Goal: Task Accomplishment & Management: Manage account settings

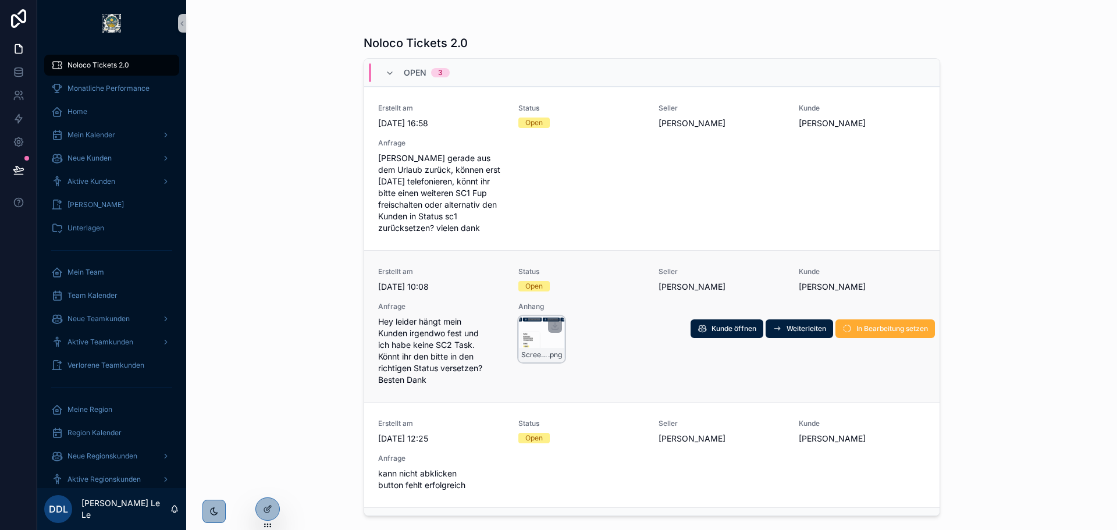
click at [523, 334] on div "Screenshot-2025-08-13-100731 .png" at bounding box center [541, 339] width 47 height 47
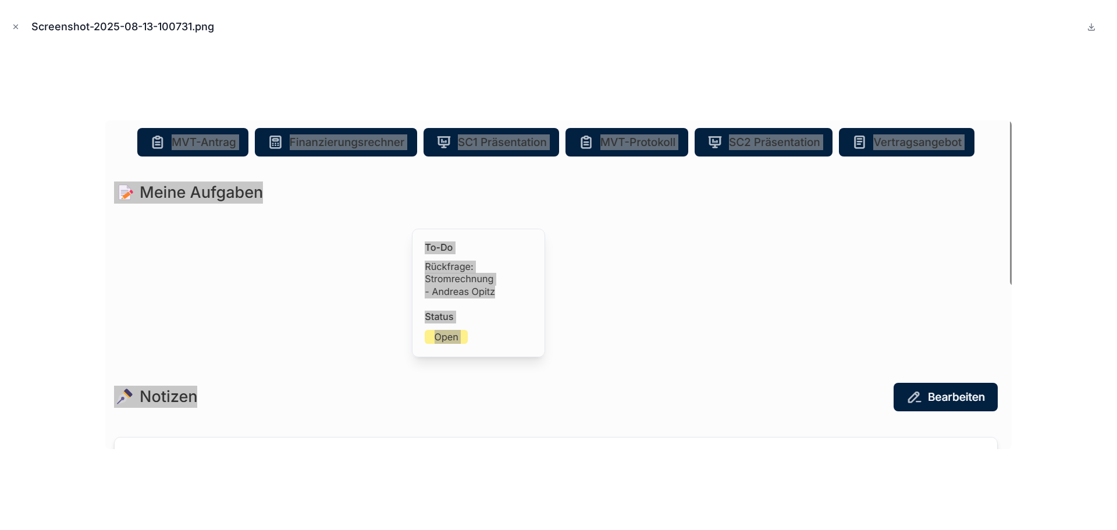
click at [675, 462] on div at bounding box center [558, 285] width 1098 height 472
click at [681, 459] on div at bounding box center [558, 285] width 1098 height 472
click at [1072, 264] on div at bounding box center [558, 285] width 1098 height 472
click at [17, 25] on icon "Close modal" at bounding box center [16, 27] width 4 height 4
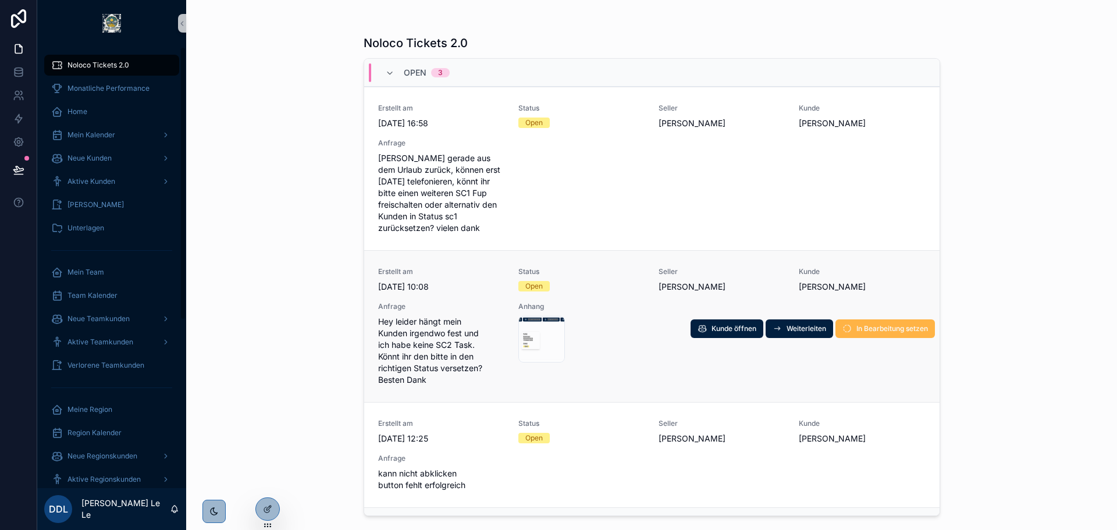
click at [871, 335] on button "In Bearbeitung setzen" at bounding box center [884, 328] width 99 height 19
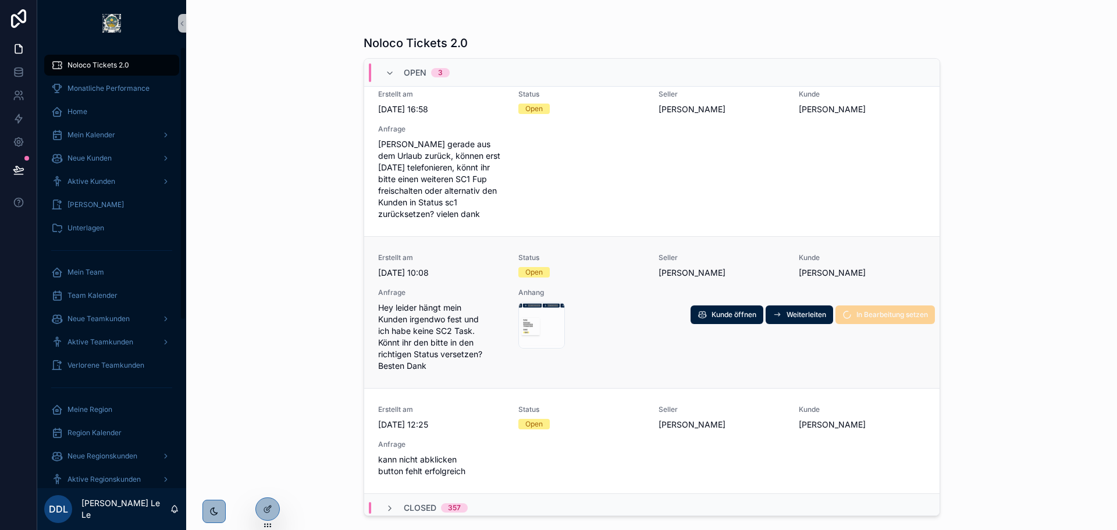
scroll to position [20, 0]
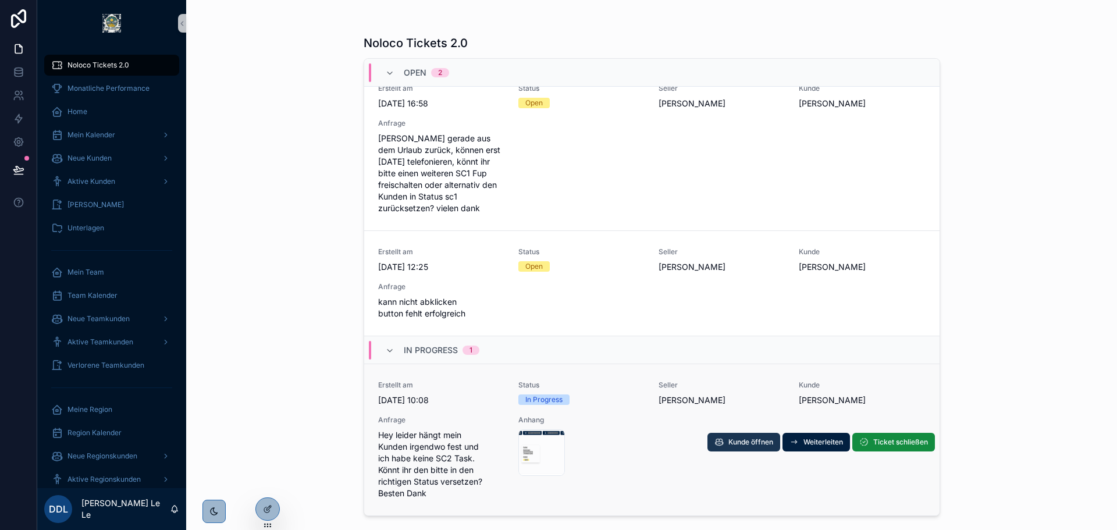
click at [715, 440] on button "Kunde öffnen" at bounding box center [743, 442] width 73 height 19
click at [879, 440] on span "Ticket schließen" at bounding box center [900, 441] width 55 height 9
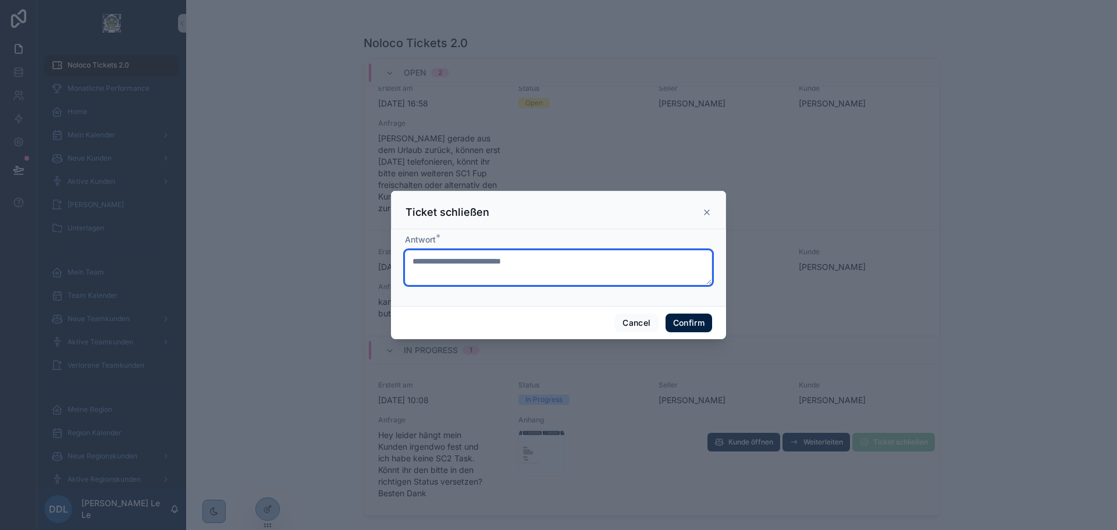
click at [591, 283] on textarea at bounding box center [558, 267] width 307 height 35
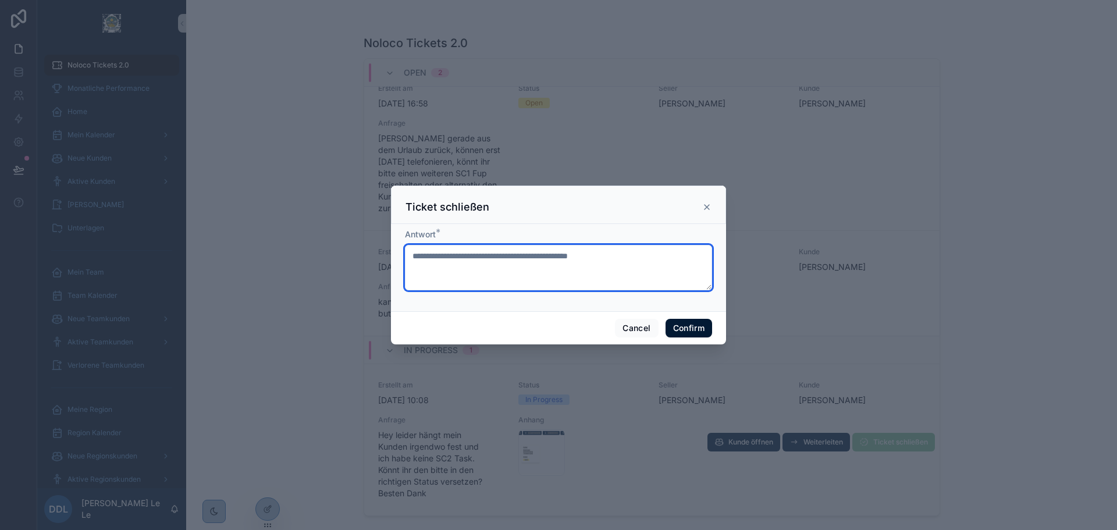
type textarea "**********"
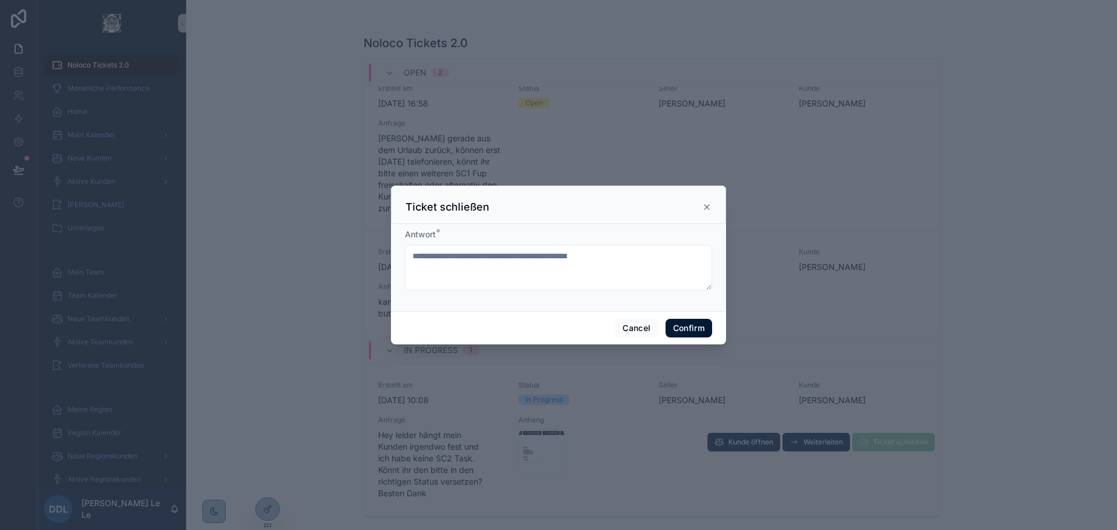
click at [687, 319] on button "Confirm" at bounding box center [688, 328] width 47 height 19
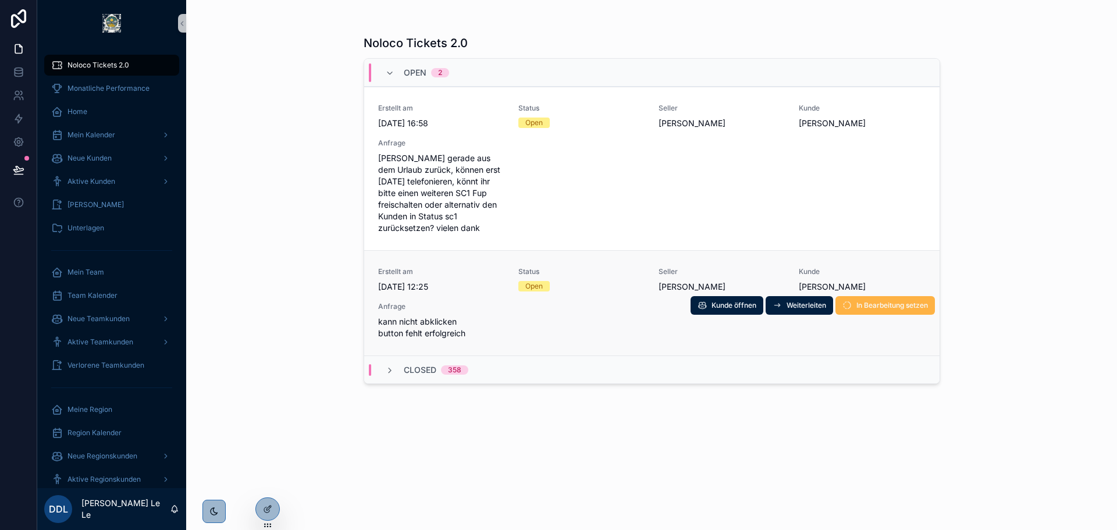
click at [888, 296] on button "In Bearbeitung setzen" at bounding box center [884, 305] width 99 height 19
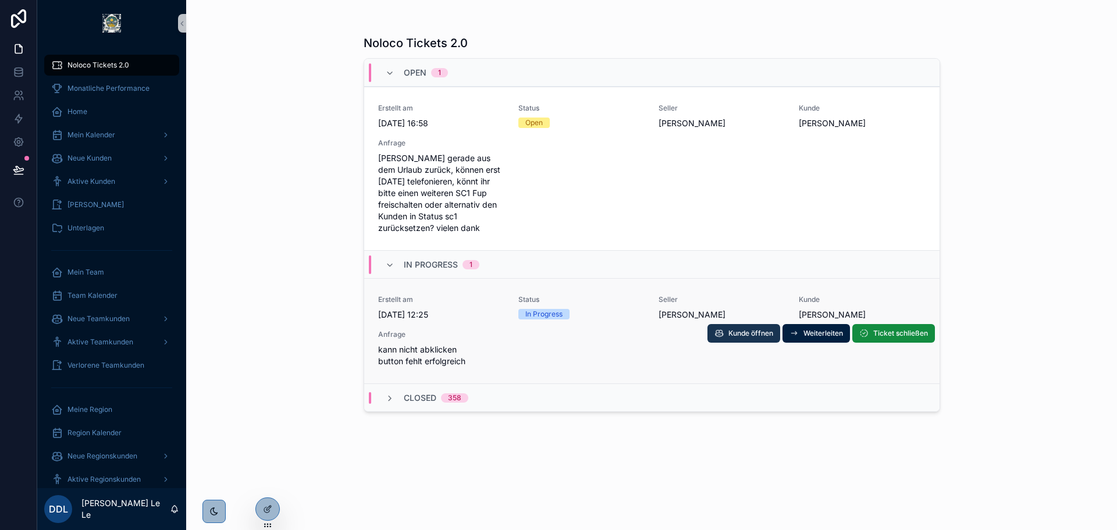
click at [750, 330] on span "Kunde öffnen" at bounding box center [750, 333] width 45 height 9
click at [888, 331] on span "Ticket schließen" at bounding box center [900, 333] width 55 height 9
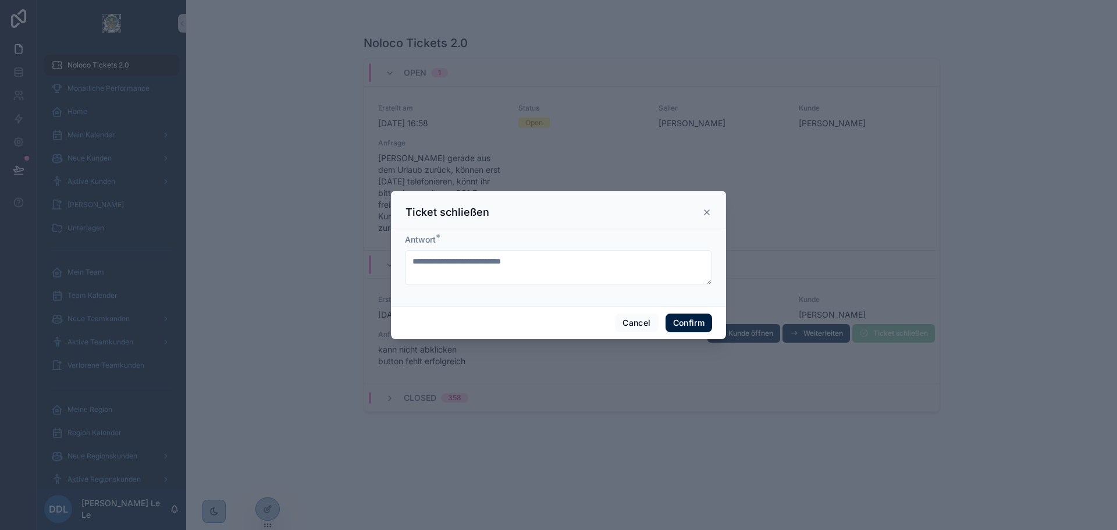
click at [626, 308] on div "Cancel Confirm" at bounding box center [558, 322] width 335 height 33
click at [635, 318] on button "Cancel" at bounding box center [636, 322] width 43 height 19
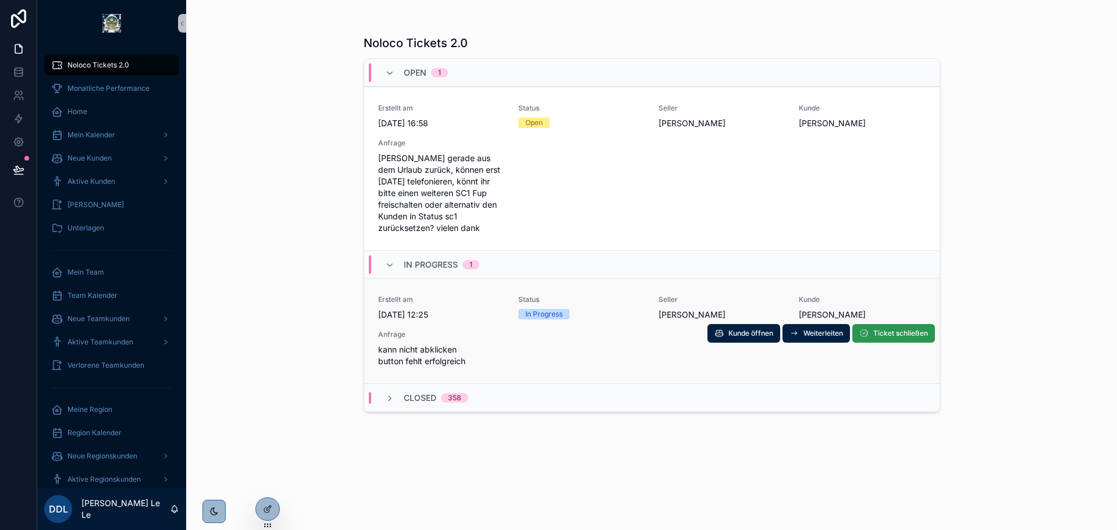
click at [902, 335] on span "Ticket schließen" at bounding box center [900, 333] width 55 height 9
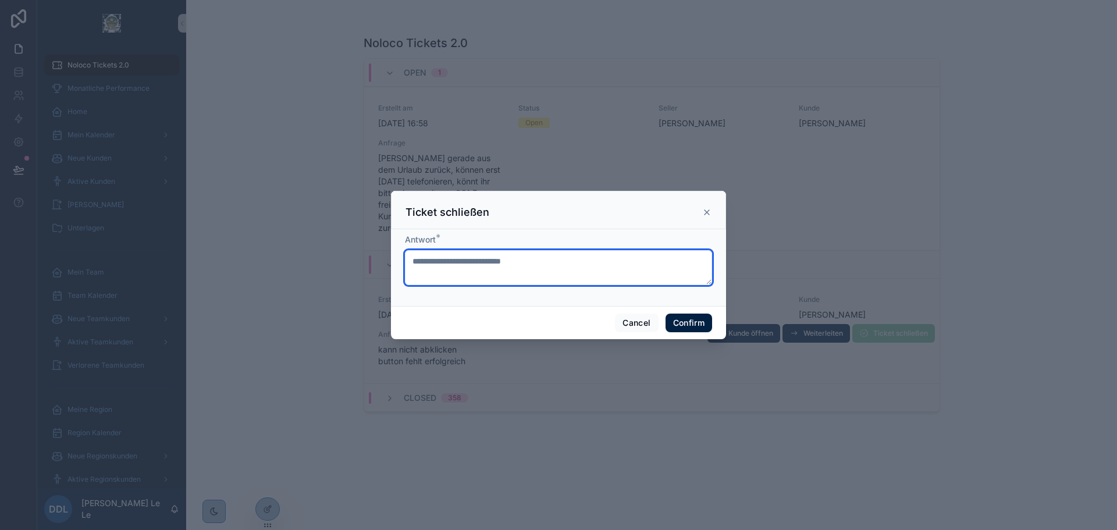
click at [500, 256] on textarea at bounding box center [558, 267] width 307 height 35
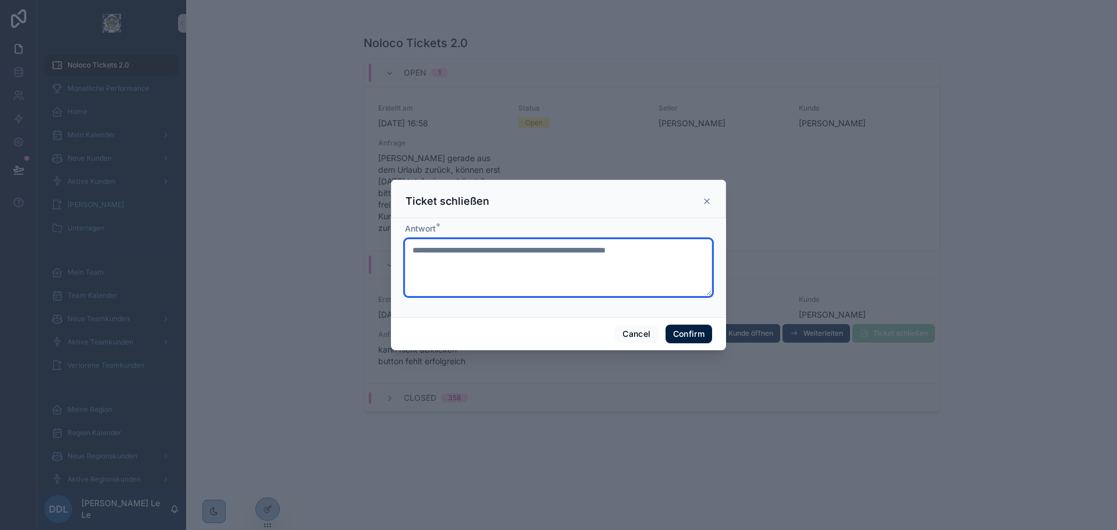
type textarea "**********"
click at [686, 324] on div "Cancel Confirm" at bounding box center [558, 333] width 335 height 33
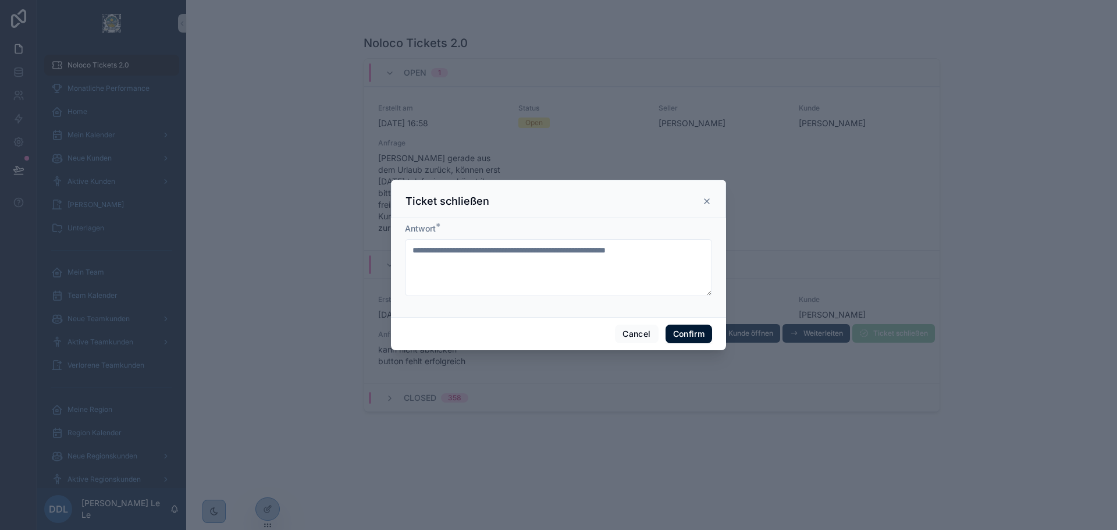
click at [694, 332] on button "Confirm" at bounding box center [688, 334] width 47 height 19
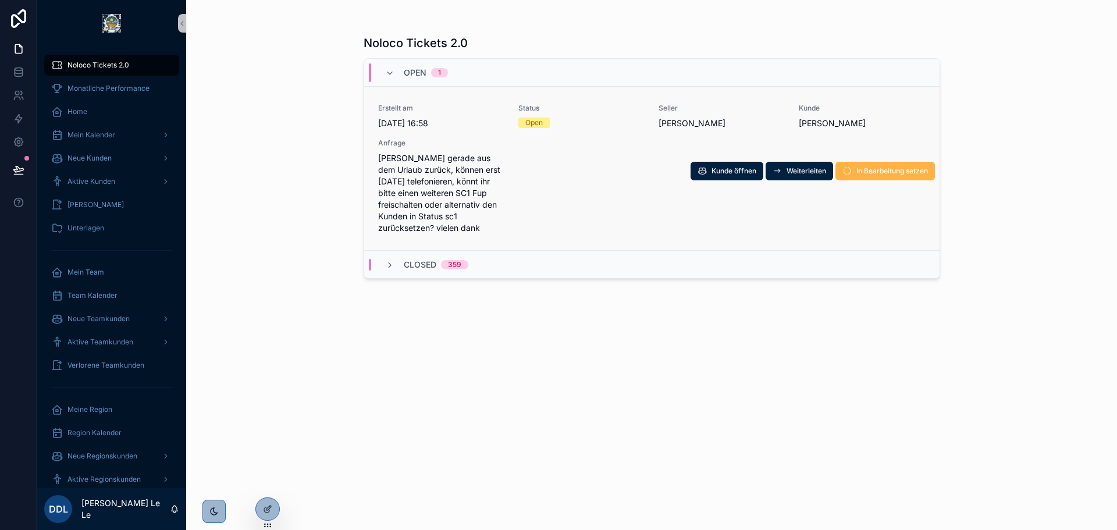
click at [925, 168] on span "In Bearbeitung setzen" at bounding box center [892, 170] width 72 height 9
click at [764, 169] on span "Kunde öffnen" at bounding box center [750, 170] width 45 height 9
click at [896, 167] on span "Ticket schließen" at bounding box center [900, 170] width 55 height 9
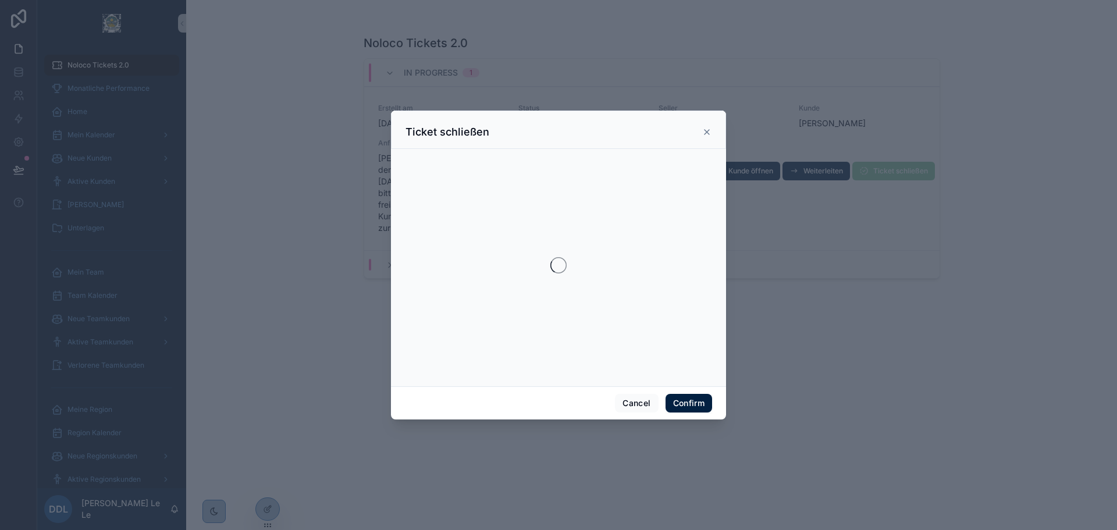
click at [708, 129] on icon at bounding box center [706, 131] width 9 height 9
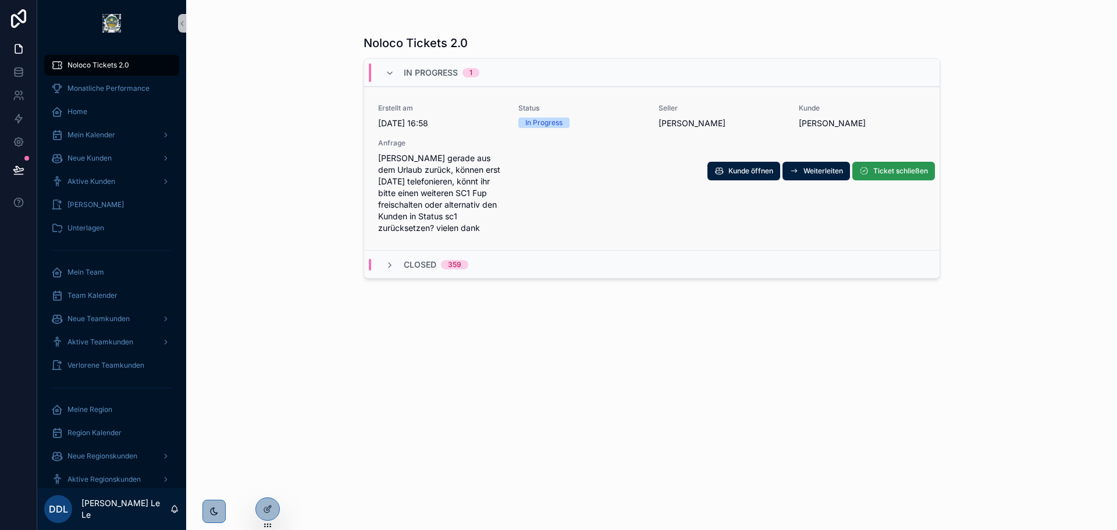
click at [903, 173] on span "Ticket schließen" at bounding box center [900, 170] width 55 height 9
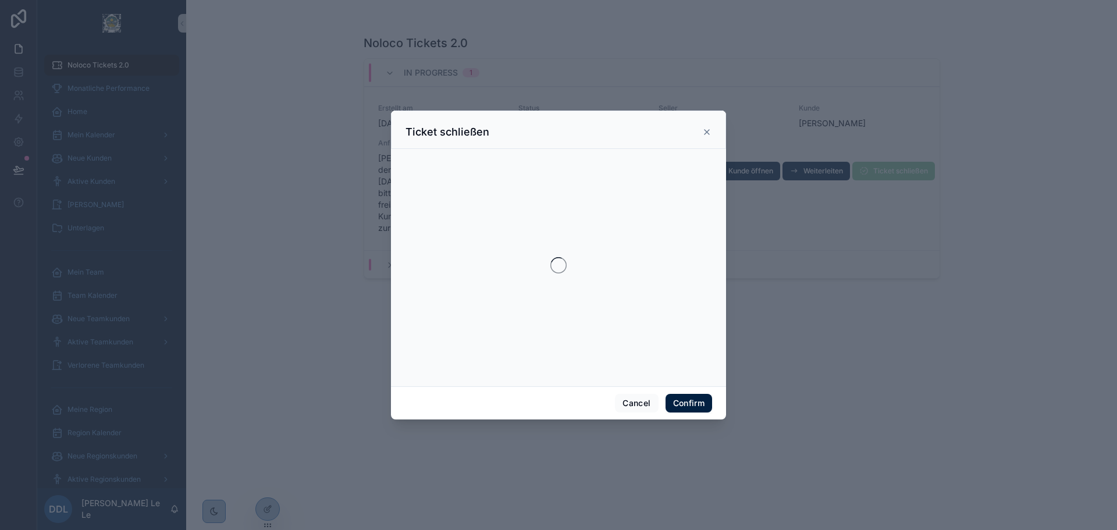
click at [579, 231] on div at bounding box center [558, 265] width 307 height 223
click at [708, 137] on icon at bounding box center [706, 131] width 9 height 9
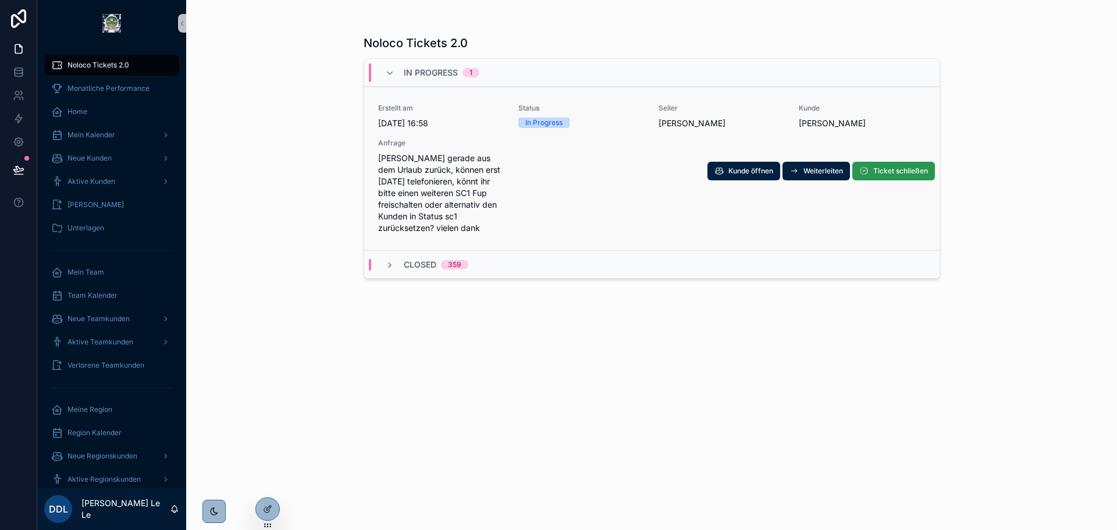
click at [878, 169] on span "Ticket schließen" at bounding box center [900, 170] width 55 height 9
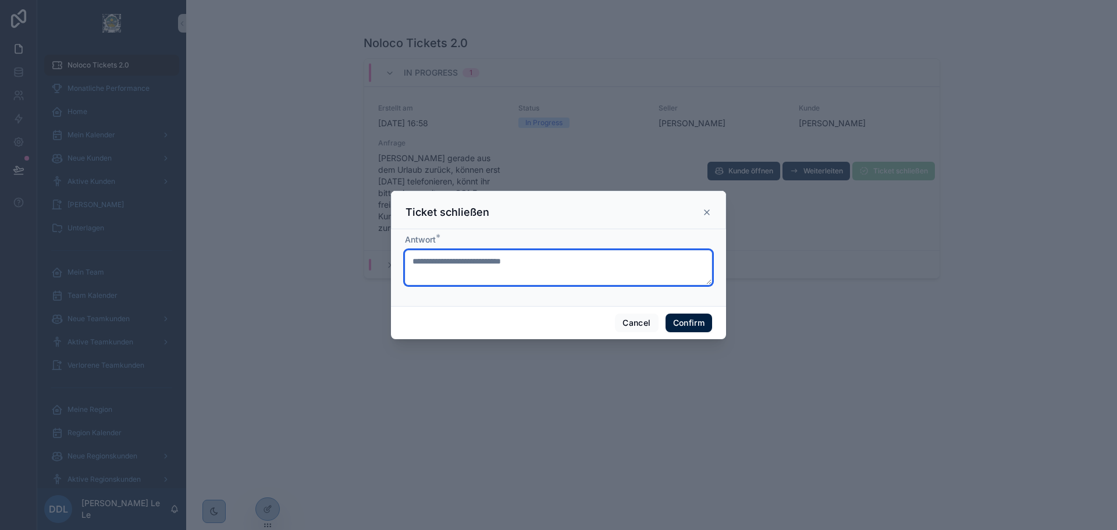
click at [583, 266] on textarea at bounding box center [558, 267] width 307 height 35
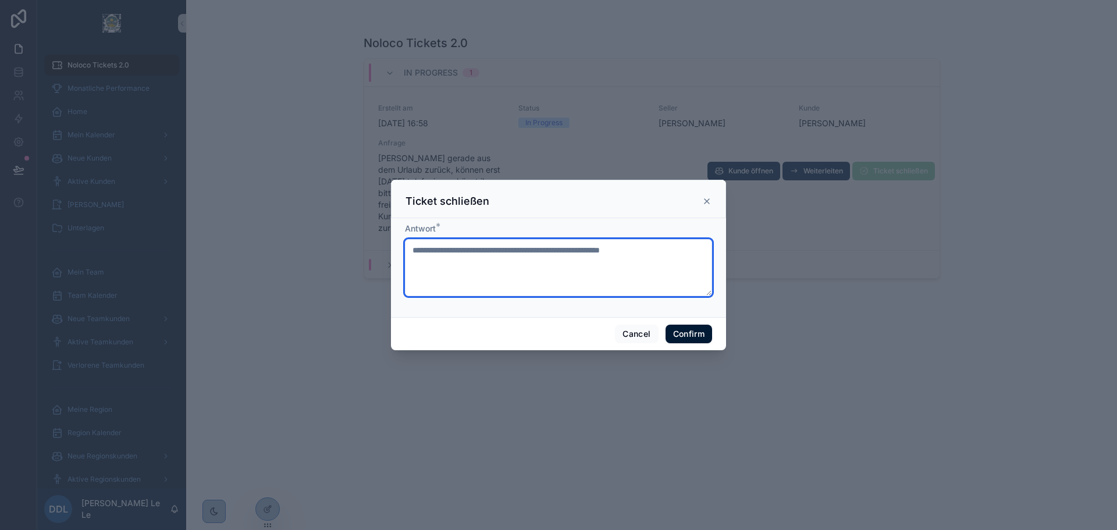
type textarea "**********"
click at [700, 331] on button "Confirm" at bounding box center [688, 334] width 47 height 19
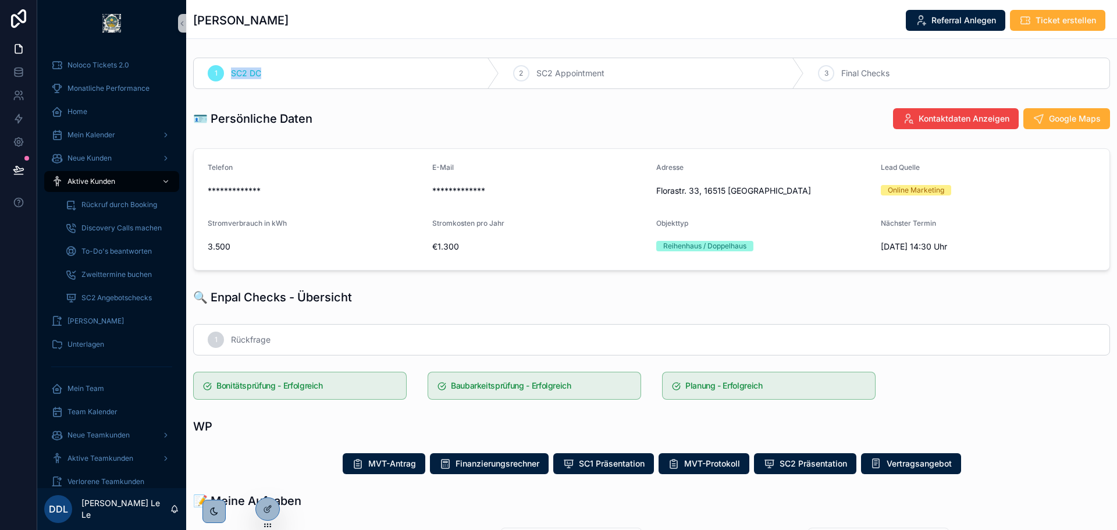
drag, startPoint x: 275, startPoint y: 74, endPoint x: 217, endPoint y: 74, distance: 57.6
click at [217, 74] on div "1 SC2 DC" at bounding box center [346, 73] width 305 height 30
copy div "SC2 DC"
click at [306, 24] on div "Andreas Opitz Referral Anlegen Ticket erstellen" at bounding box center [651, 20] width 917 height 22
drag, startPoint x: 298, startPoint y: 26, endPoint x: 190, endPoint y: 28, distance: 107.6
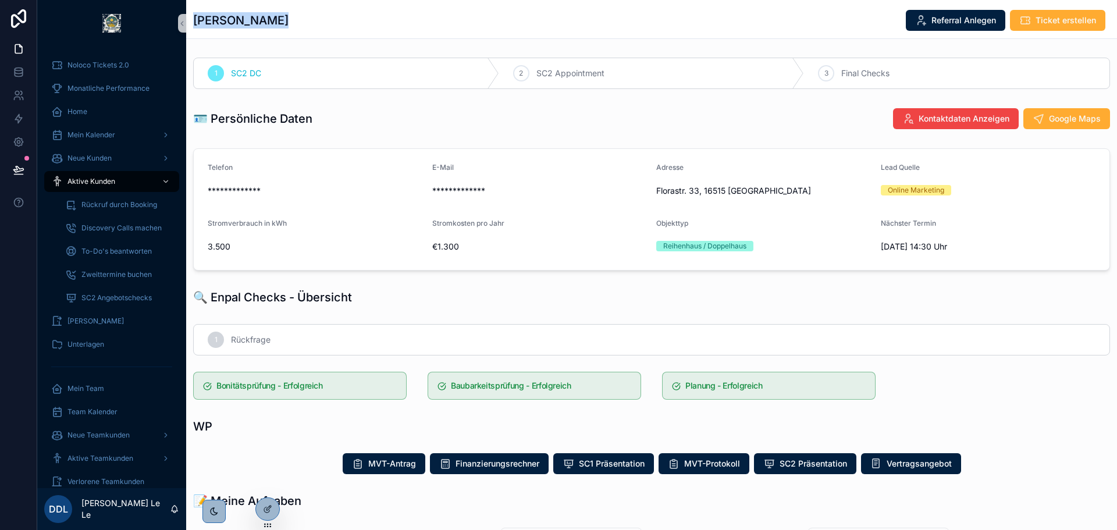
click at [190, 28] on div "Andreas Opitz Referral Anlegen Ticket erstellen" at bounding box center [651, 19] width 931 height 39
copy h1 "Andreas Opitz"
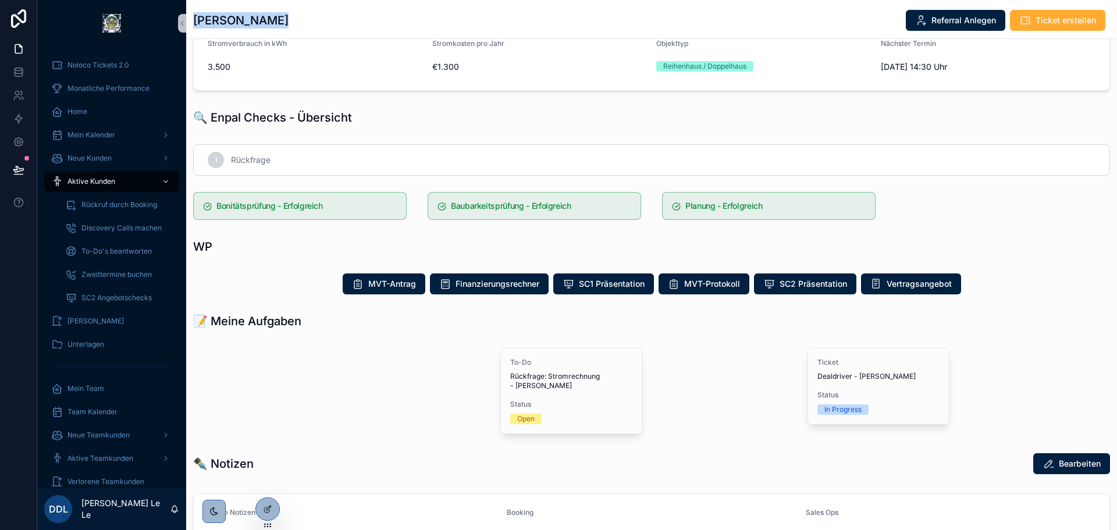
scroll to position [291, 0]
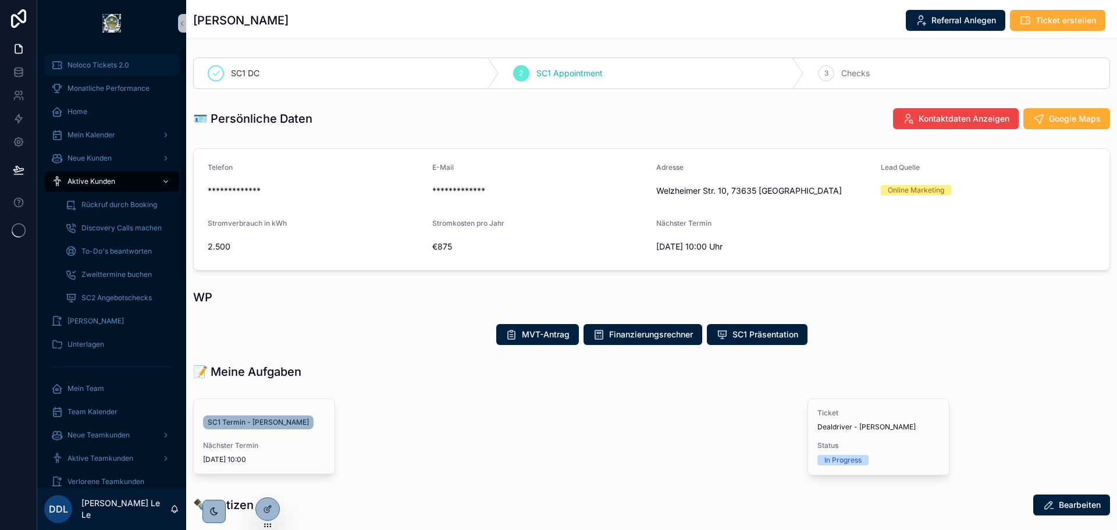
click at [152, 58] on div "Noloco Tickets 2.0" at bounding box center [111, 65] width 121 height 19
click at [261, 426] on span "SC1 Termin - Rainer Munz" at bounding box center [258, 422] width 101 height 9
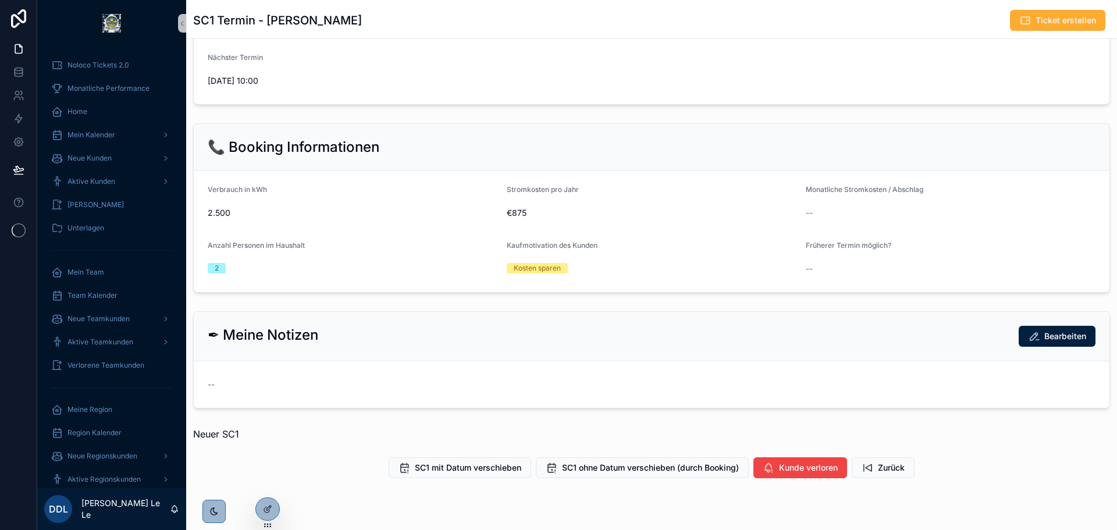
scroll to position [284, 0]
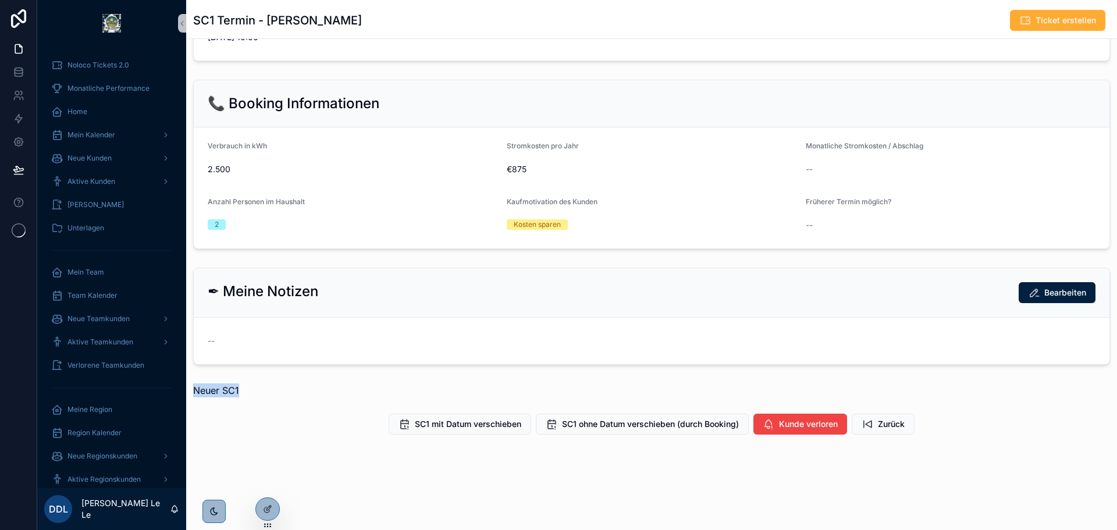
drag, startPoint x: 233, startPoint y: 396, endPoint x: 190, endPoint y: 396, distance: 43.0
click at [190, 396] on div "Neuer SC1" at bounding box center [651, 390] width 931 height 23
click at [326, 383] on div "Neuer SC1" at bounding box center [651, 390] width 931 height 23
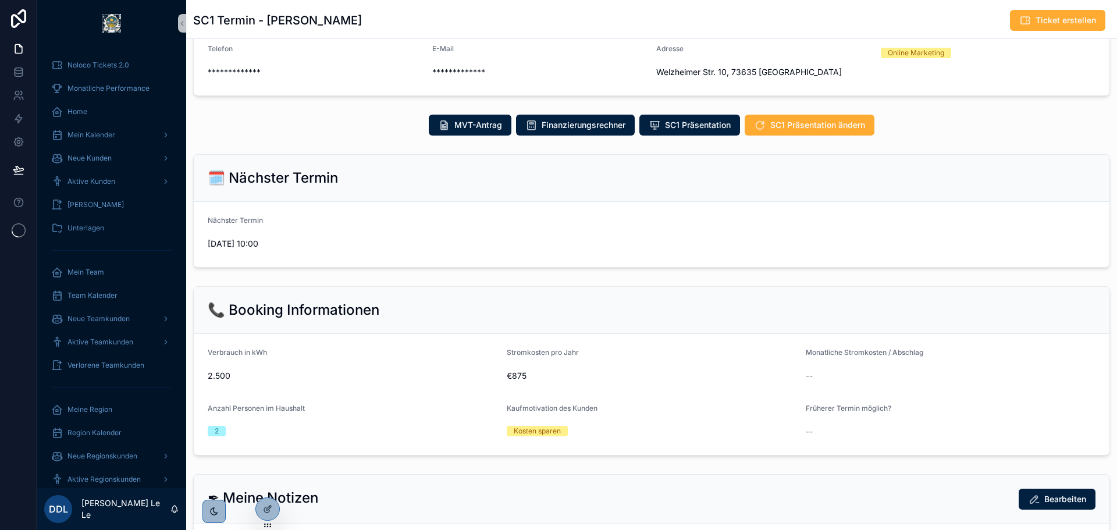
scroll to position [0, 0]
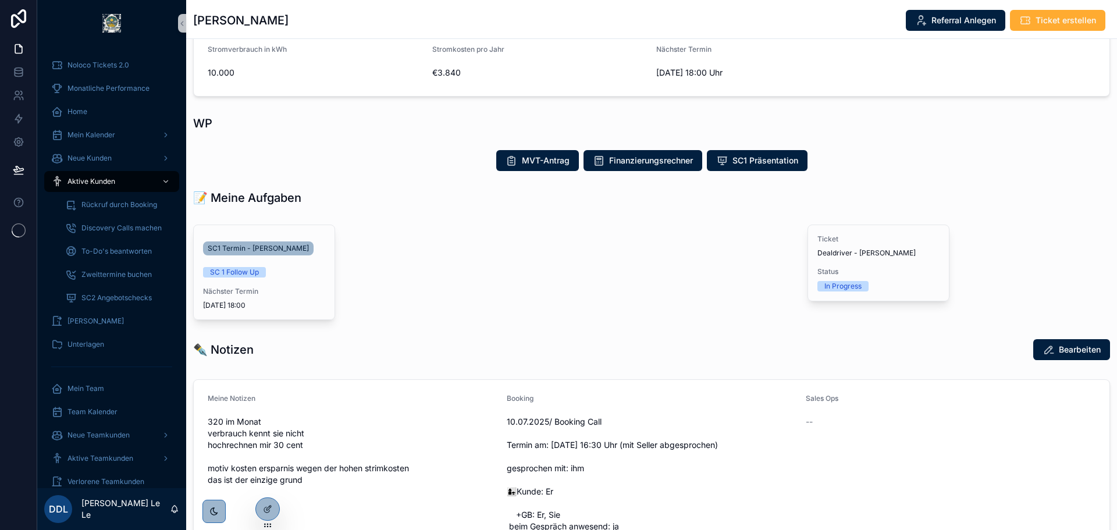
scroll to position [174, 0]
click at [275, 244] on span "SC1 Termin - [PERSON_NAME]" at bounding box center [258, 247] width 101 height 9
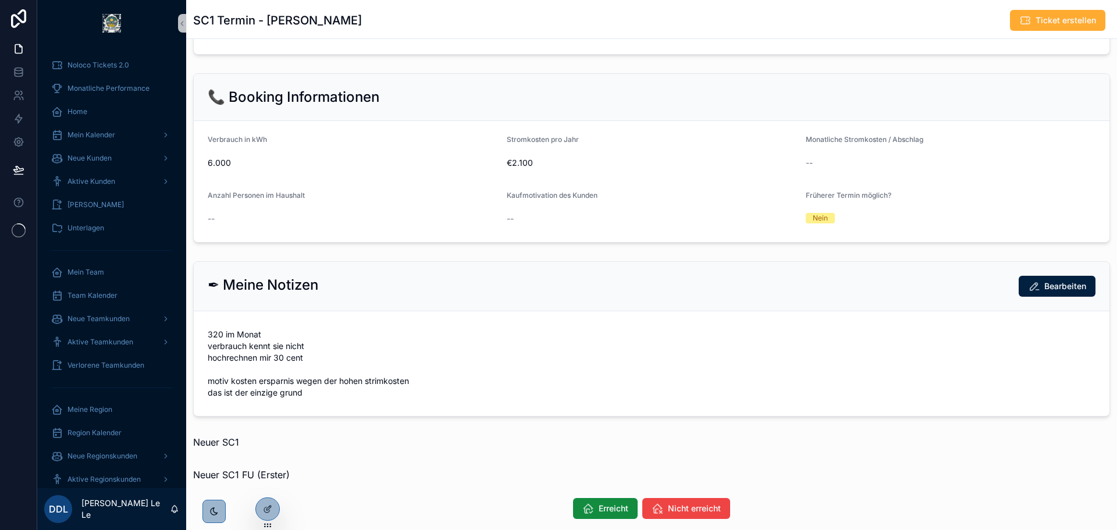
scroll to position [358, 0]
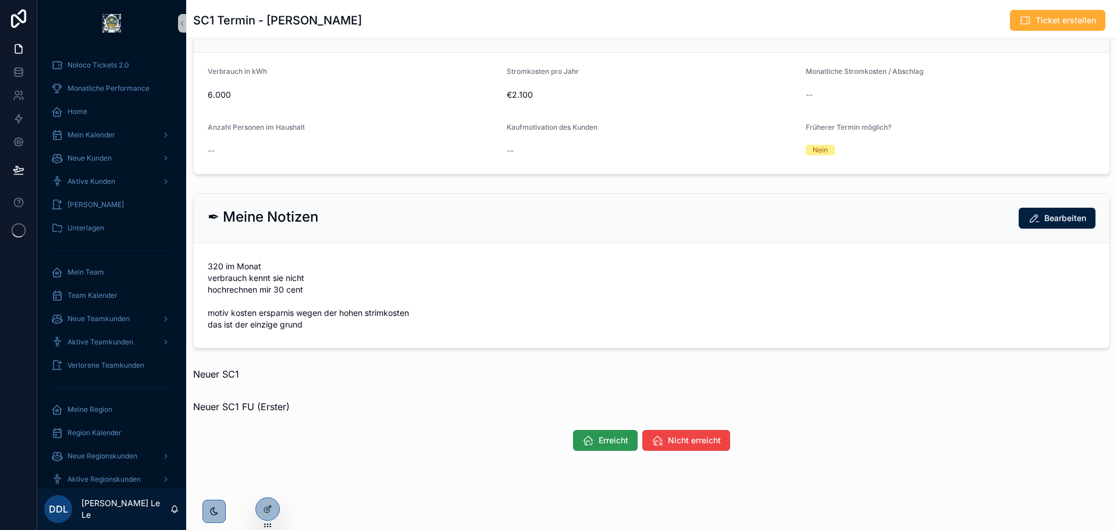
click at [588, 433] on button "Erreicht" at bounding box center [605, 440] width 65 height 21
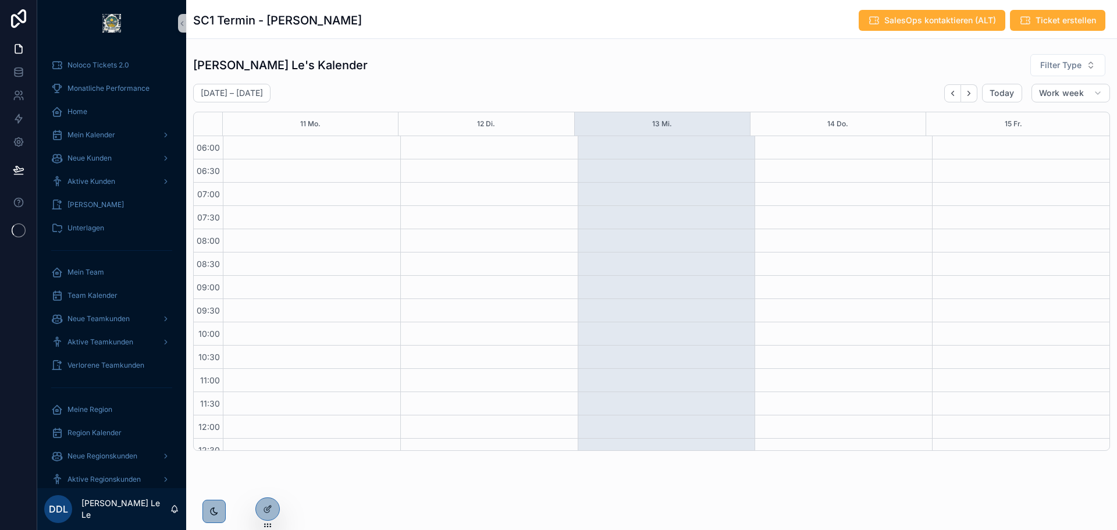
scroll to position [1270, 0]
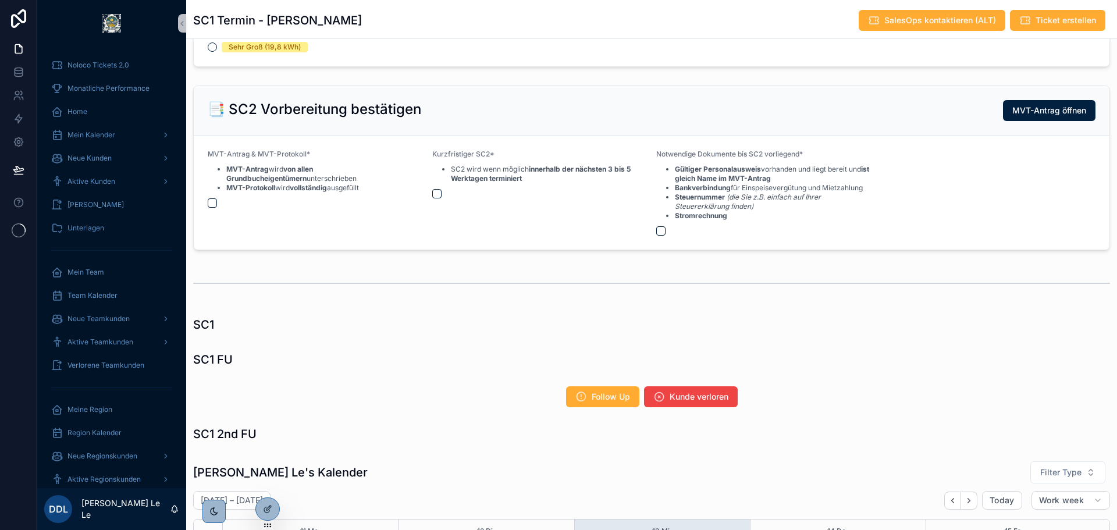
drag, startPoint x: 360, startPoint y: 375, endPoint x: 484, endPoint y: 397, distance: 126.5
click at [261, 483] on div at bounding box center [267, 484] width 19 height 19
click at [267, 481] on icon at bounding box center [267, 483] width 9 height 9
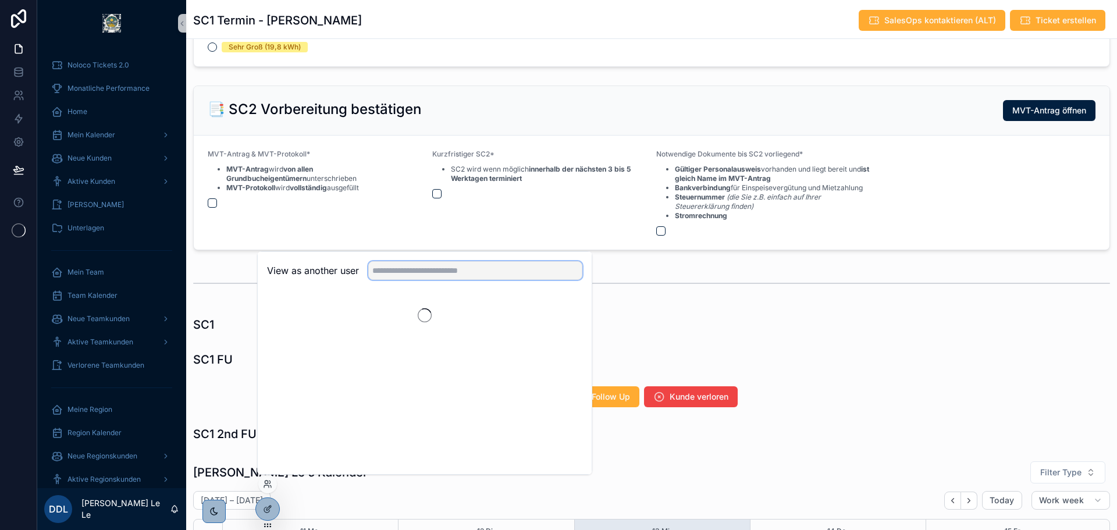
click at [436, 273] on input "text" at bounding box center [475, 270] width 214 height 19
type input "****"
click at [564, 311] on button "Select" at bounding box center [567, 313] width 30 height 17
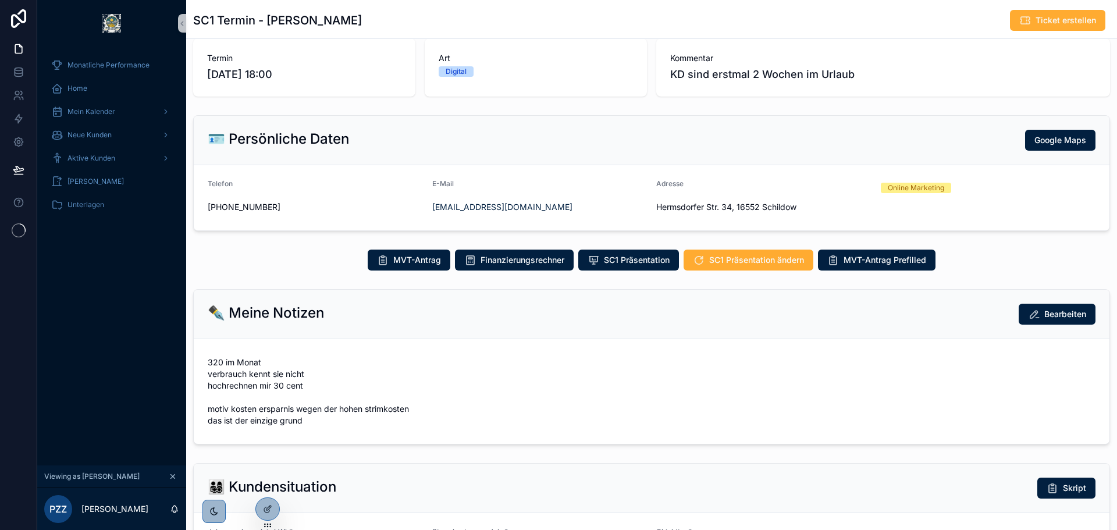
scroll to position [174, 0]
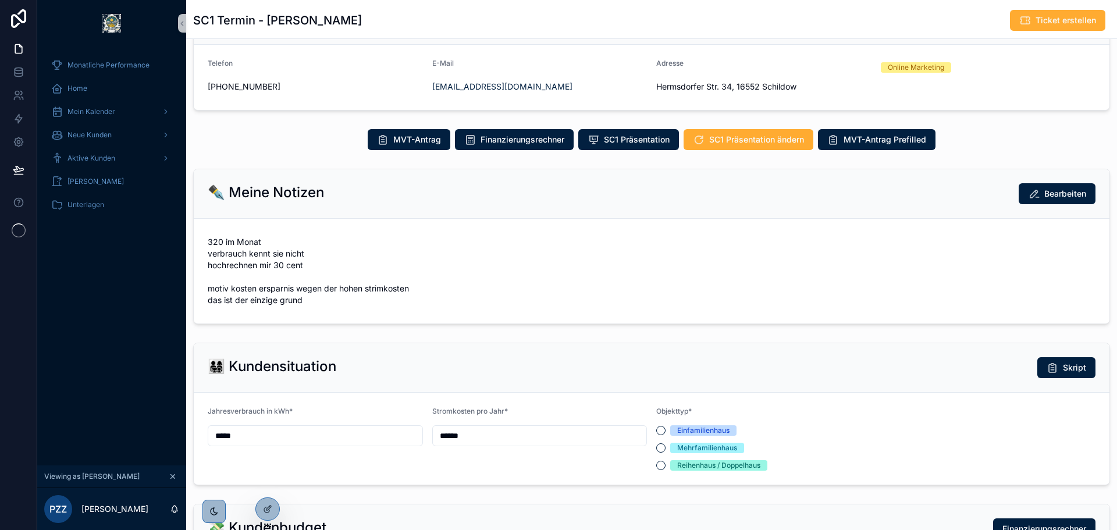
click at [687, 293] on form "320 im Monat verbrauch kennt sie nicht hochrechnen mir 30 cent motiv kosten ers…" at bounding box center [651, 271] width 915 height 105
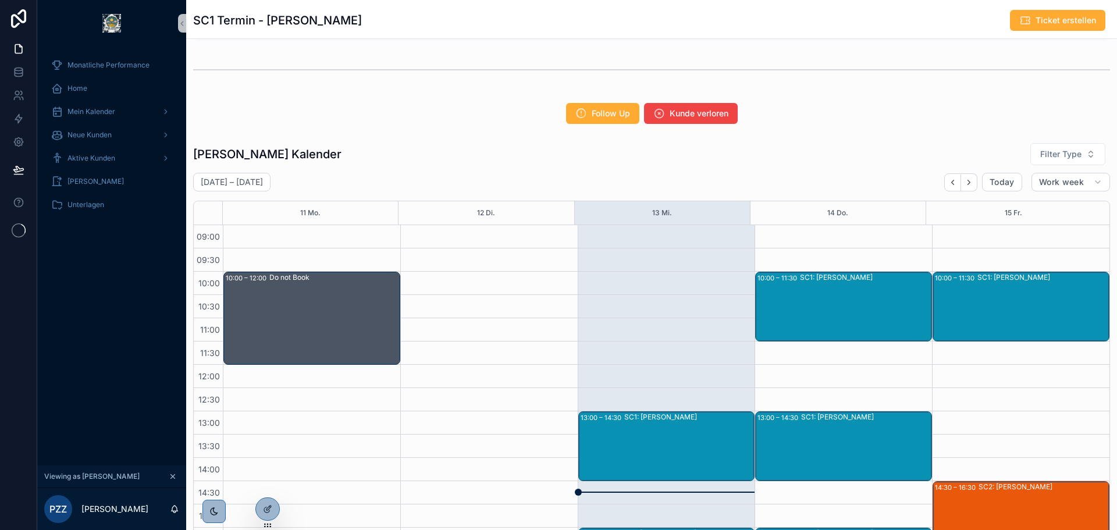
scroll to position [1221, 0]
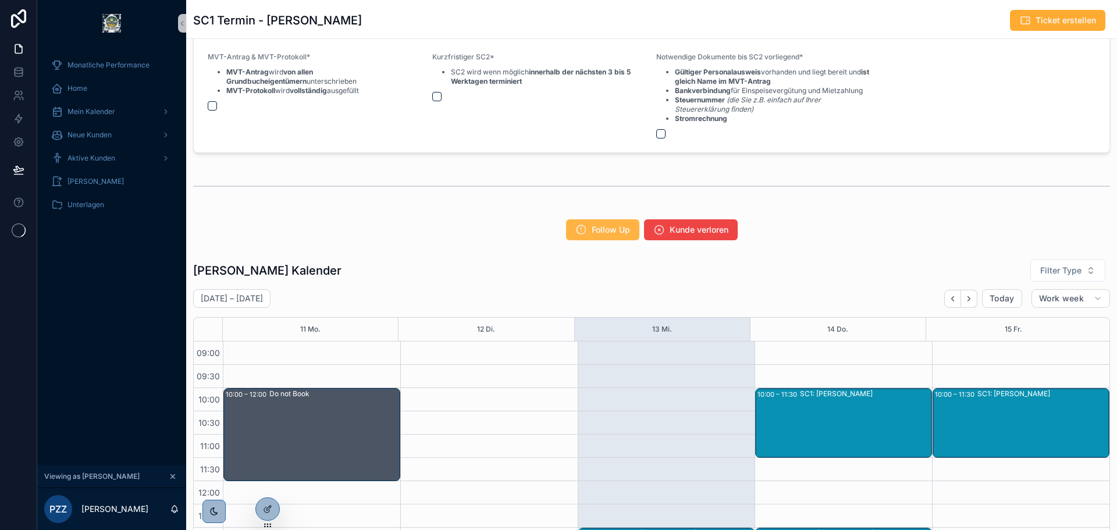
click at [585, 232] on button "Follow Up" at bounding box center [602, 229] width 73 height 21
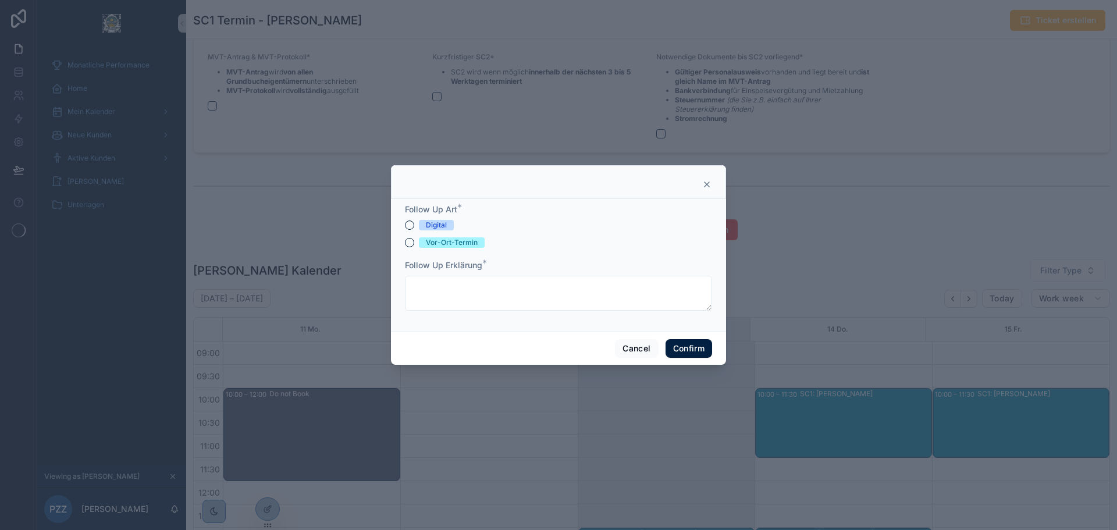
click at [447, 226] on div "Digital" at bounding box center [436, 225] width 21 height 10
click at [414, 226] on button "Digital" at bounding box center [409, 224] width 9 height 9
click at [450, 244] on div "Vor-Ort-Termin" at bounding box center [452, 242] width 52 height 10
click at [414, 244] on button "Vor-Ort-Termin" at bounding box center [409, 242] width 9 height 9
click at [627, 345] on button "Cancel" at bounding box center [636, 348] width 43 height 19
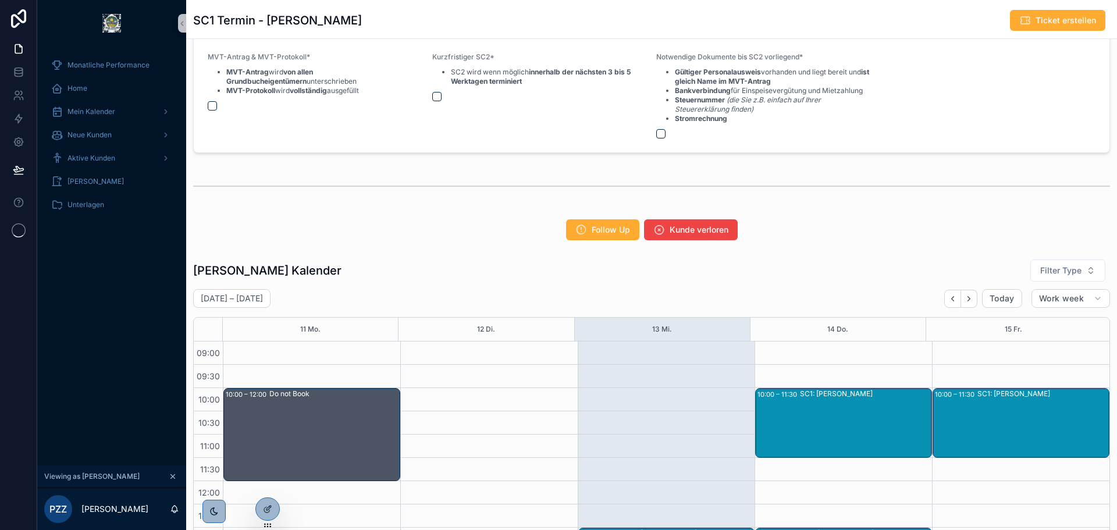
click at [170, 478] on icon "scrollable content" at bounding box center [173, 476] width 8 height 8
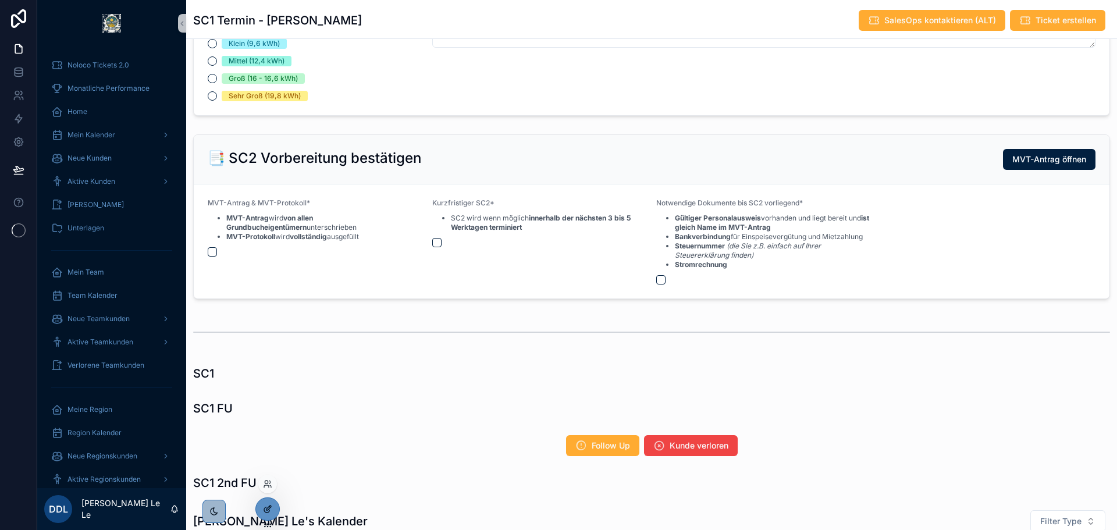
click at [266, 511] on icon at bounding box center [267, 508] width 9 height 9
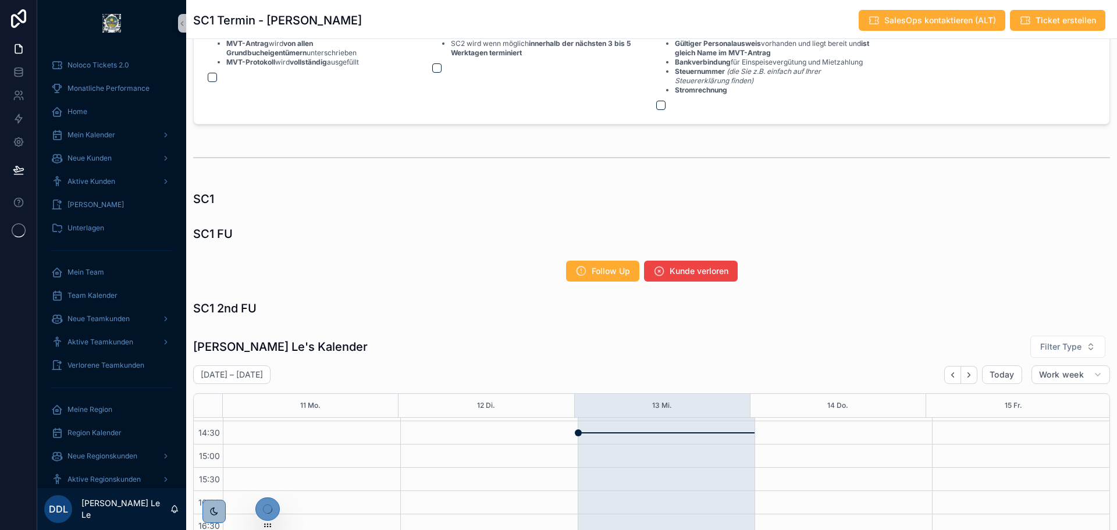
scroll to position [163, 0]
click at [621, 262] on button "Follow Up" at bounding box center [602, 271] width 73 height 21
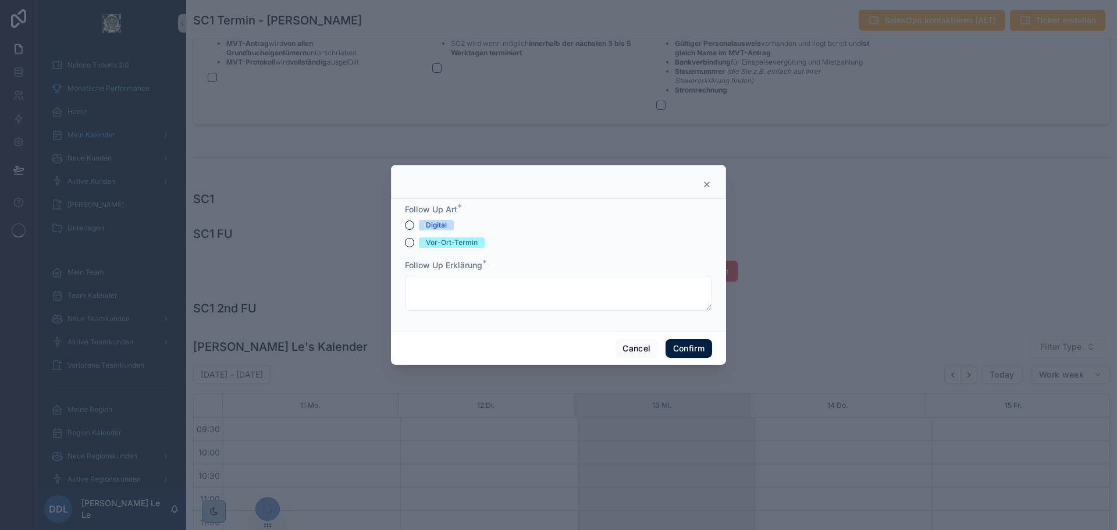
click at [440, 230] on div "Digital" at bounding box center [436, 225] width 21 height 10
click at [414, 230] on button "Digital" at bounding box center [409, 224] width 9 height 9
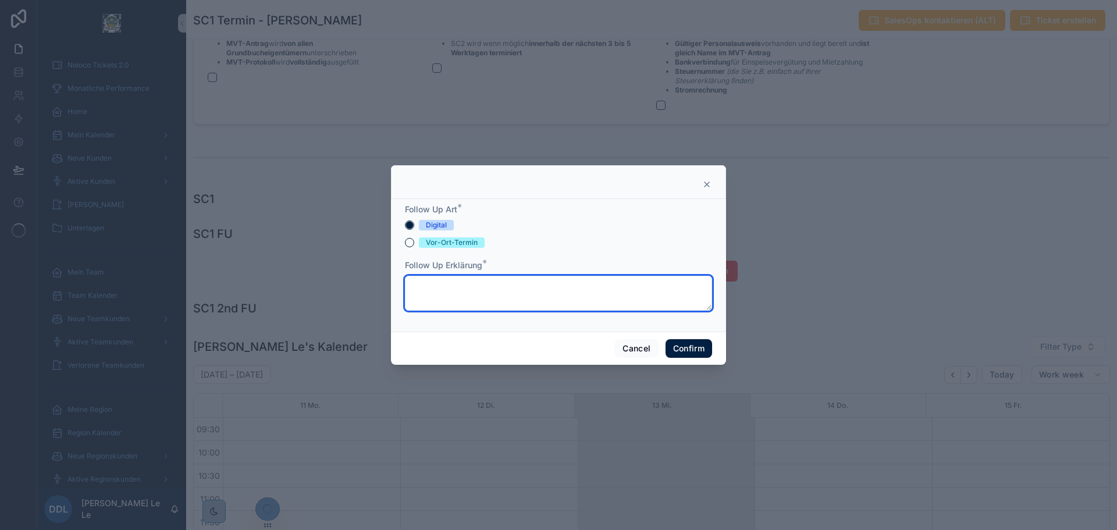
click at [448, 279] on textarea at bounding box center [558, 293] width 307 height 35
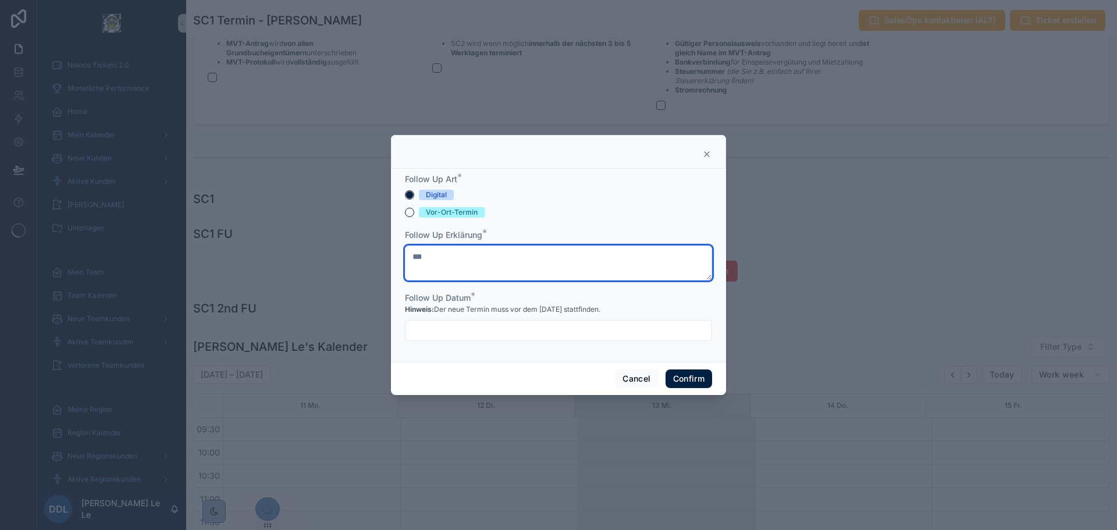
type textarea "***"
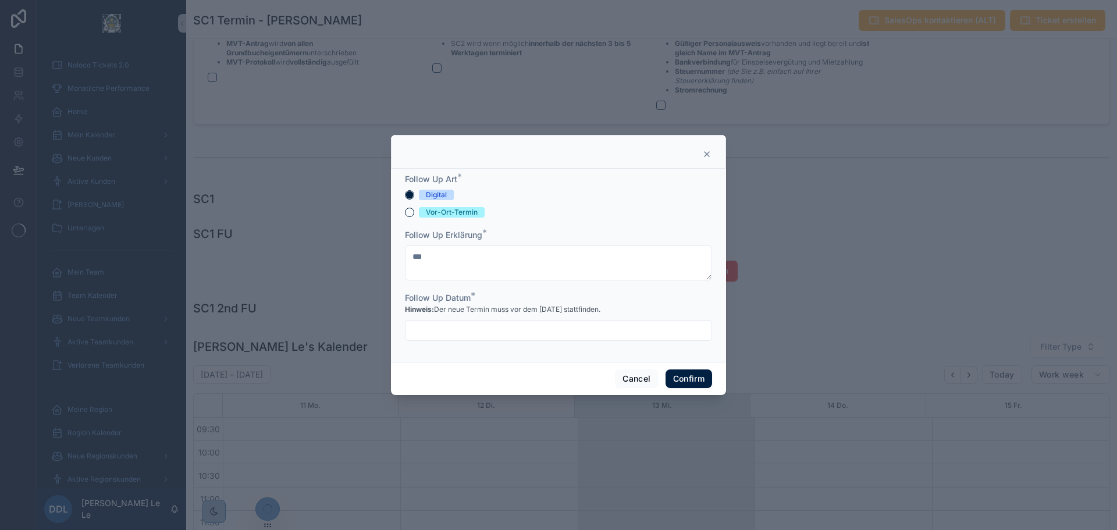
click at [474, 318] on div "Follow Up Datum * Hinweis: Der neue Termin muss vor dem [DATE] stattfinden." at bounding box center [558, 316] width 307 height 49
click at [473, 329] on input "text" at bounding box center [558, 330] width 306 height 16
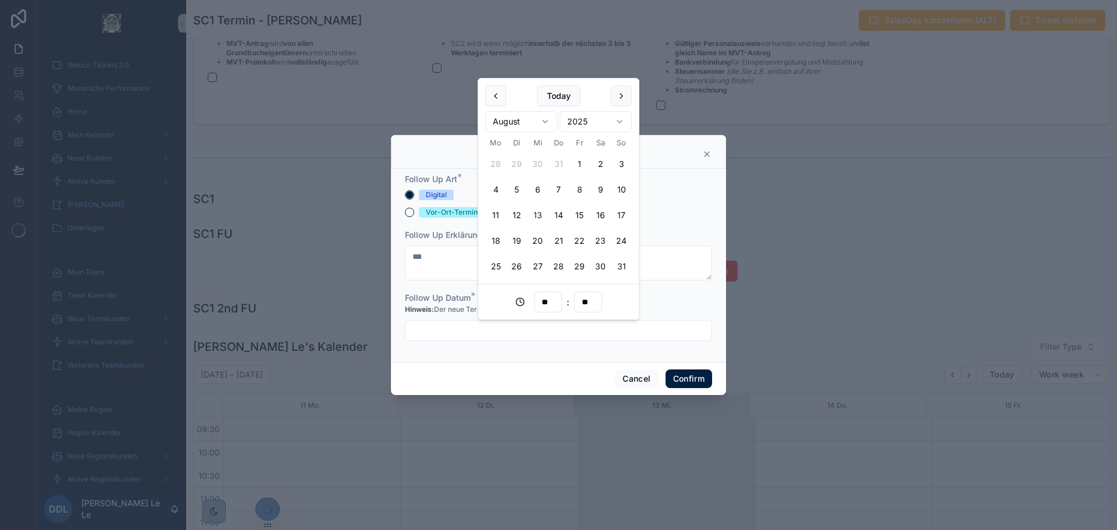
click at [650, 307] on div "Hinweis: Der neue Termin muss vor dem [DATE] stattfinden." at bounding box center [558, 310] width 307 height 12
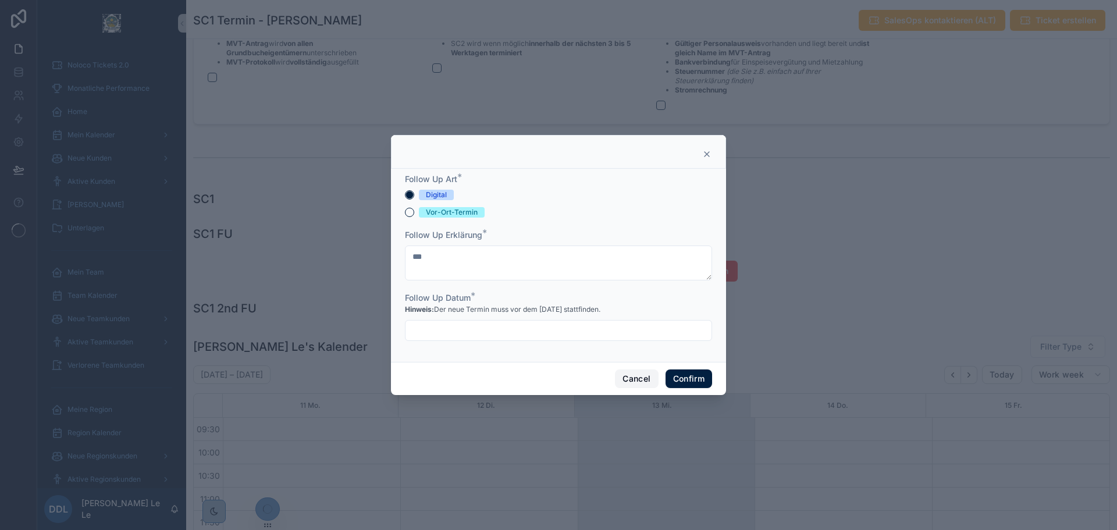
click at [632, 375] on button "Cancel" at bounding box center [636, 378] width 43 height 19
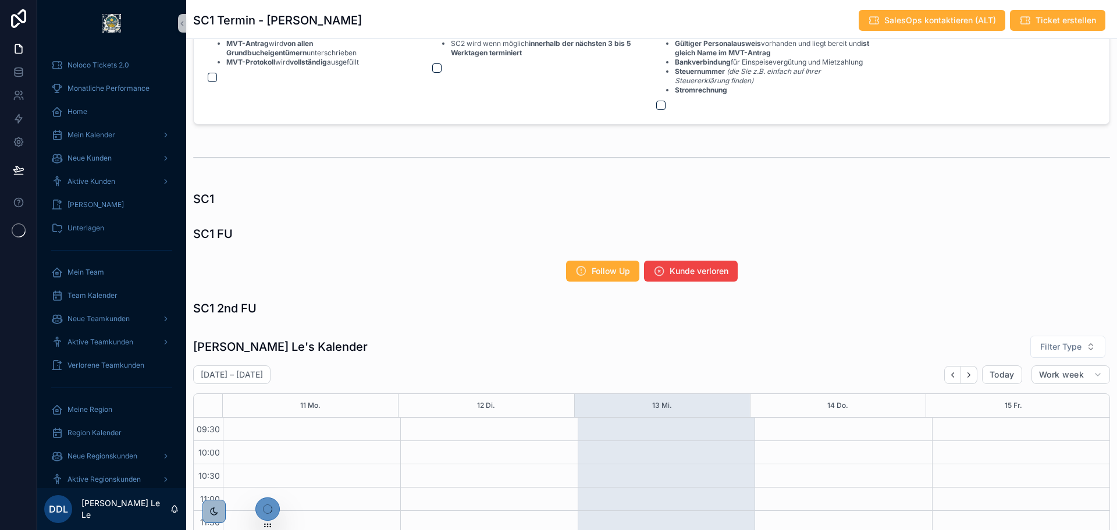
click at [272, 503] on div at bounding box center [267, 509] width 23 height 22
